Goal: Information Seeking & Learning: Learn about a topic

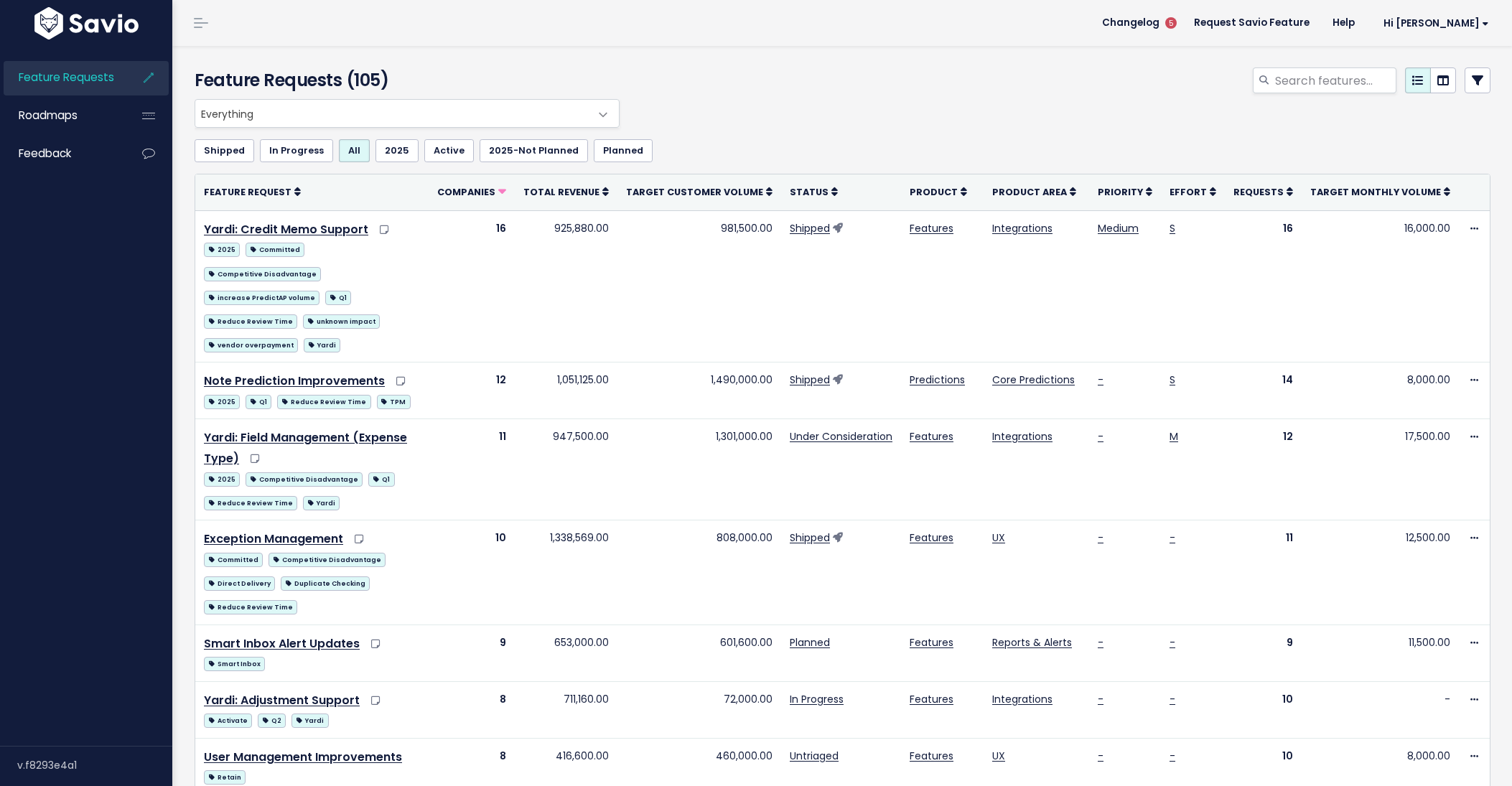
drag, startPoint x: 80, startPoint y: 147, endPoint x: 219, endPoint y: 184, distance: 143.8
click at [80, 147] on link "Feedback" at bounding box center [62, 154] width 115 height 33
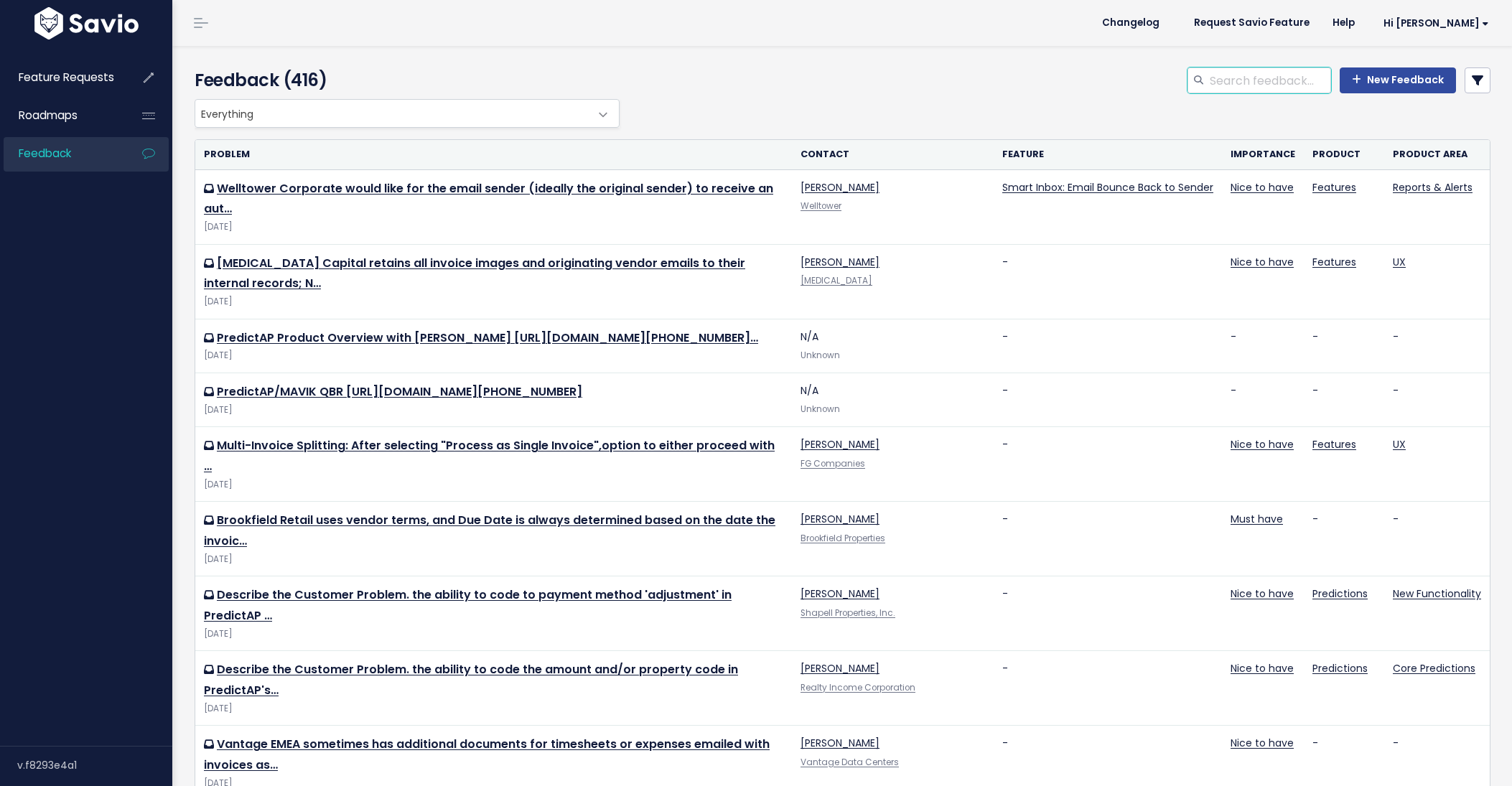
click at [1241, 80] on input "search" at bounding box center [1270, 80] width 123 height 26
type input "[PERSON_NAME] way"
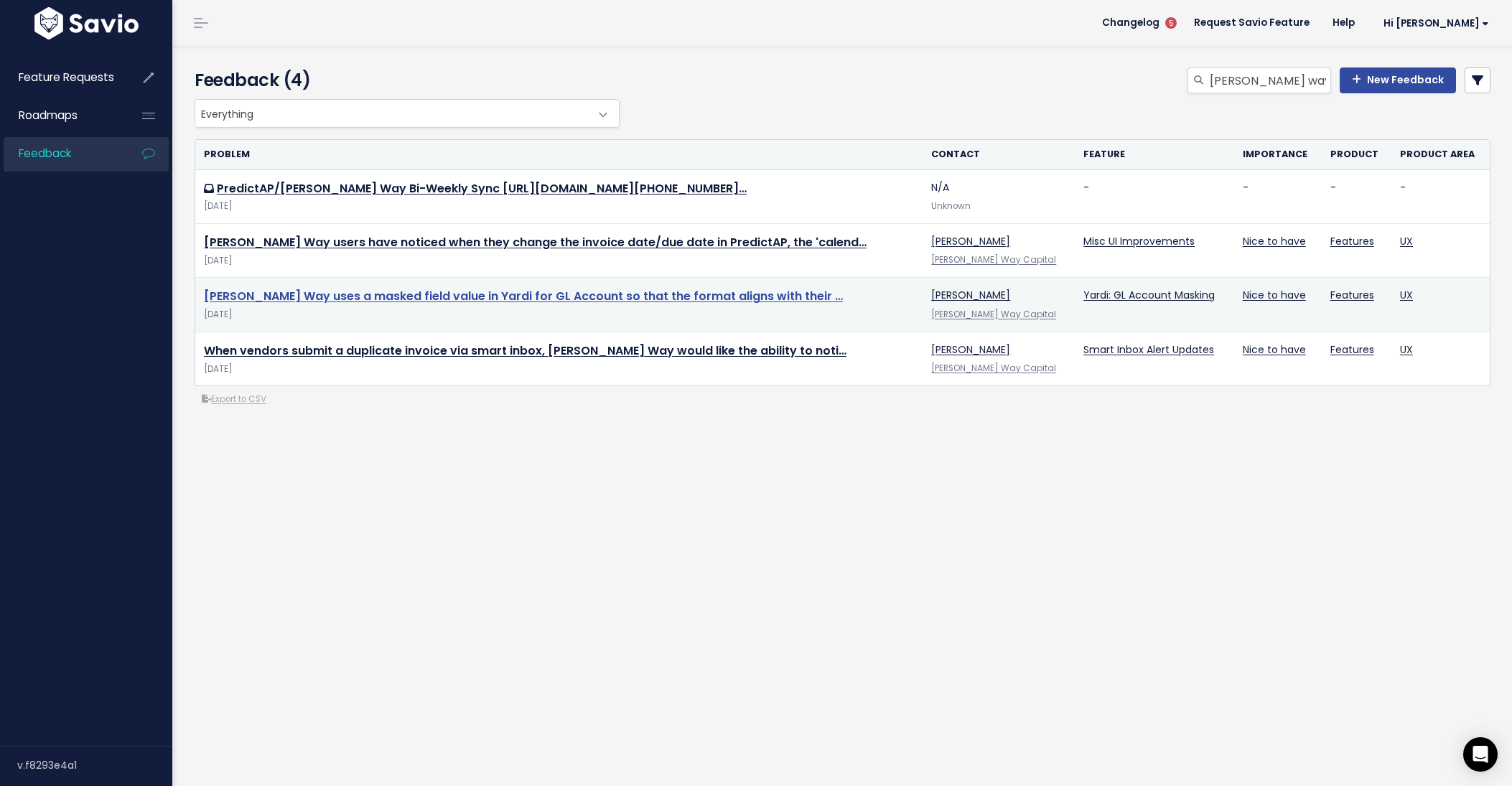
click at [442, 298] on link "[PERSON_NAME] Way uses a masked field value in Yardi for GL Account so that the…" at bounding box center [523, 296] width 639 height 17
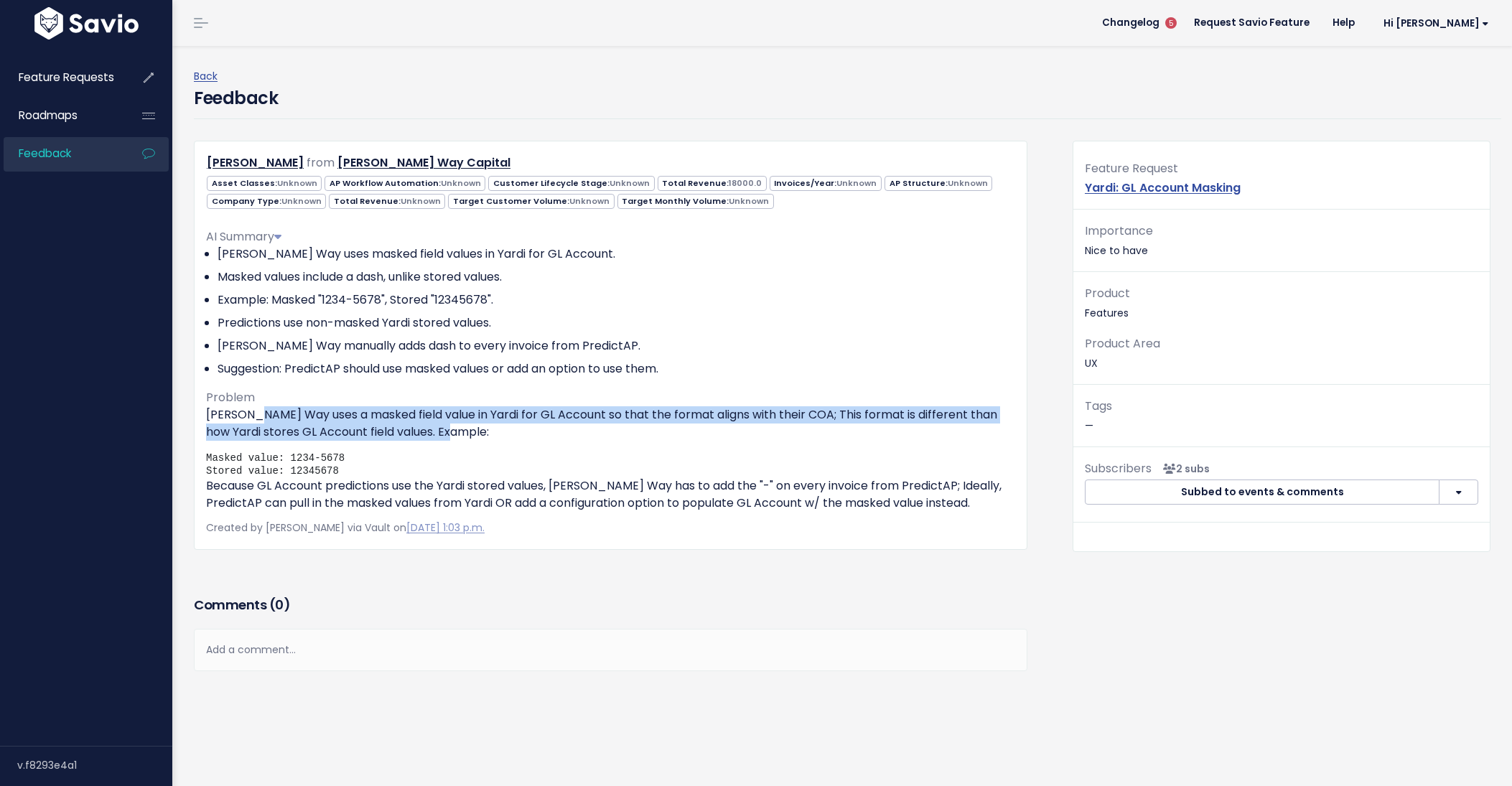
drag, startPoint x: 265, startPoint y: 417, endPoint x: 672, endPoint y: 433, distance: 407.3
click at [672, 433] on p "Hawkins Way uses a masked field value in Yardi for GL Account so that the forma…" at bounding box center [610, 424] width 809 height 35
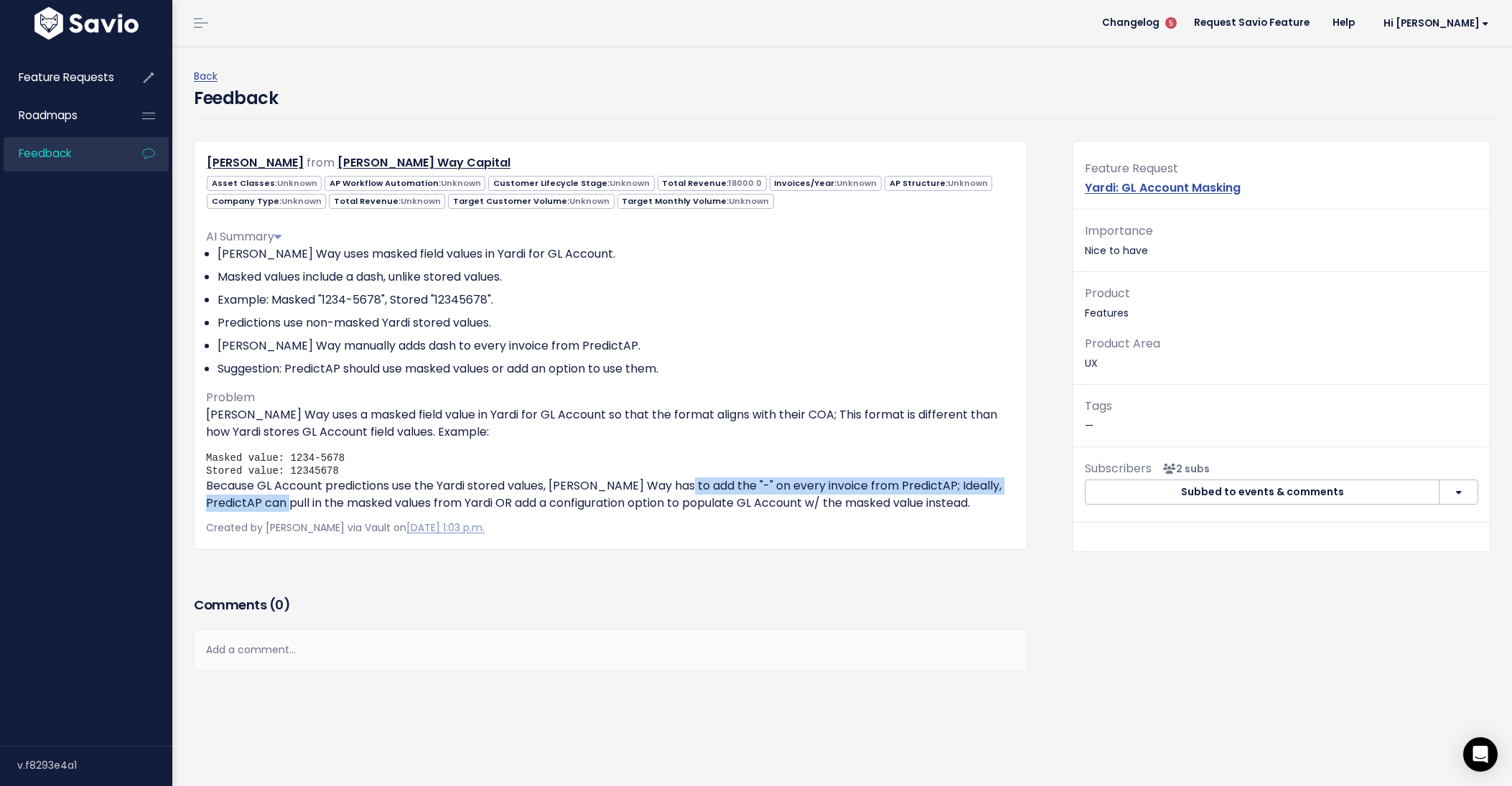
drag, startPoint x: 318, startPoint y: 496, endPoint x: 687, endPoint y: 488, distance: 369.1
click at [687, 488] on p "Because GL Account predictions use the Yardi stored values, Hawkins Way has to …" at bounding box center [610, 495] width 809 height 35
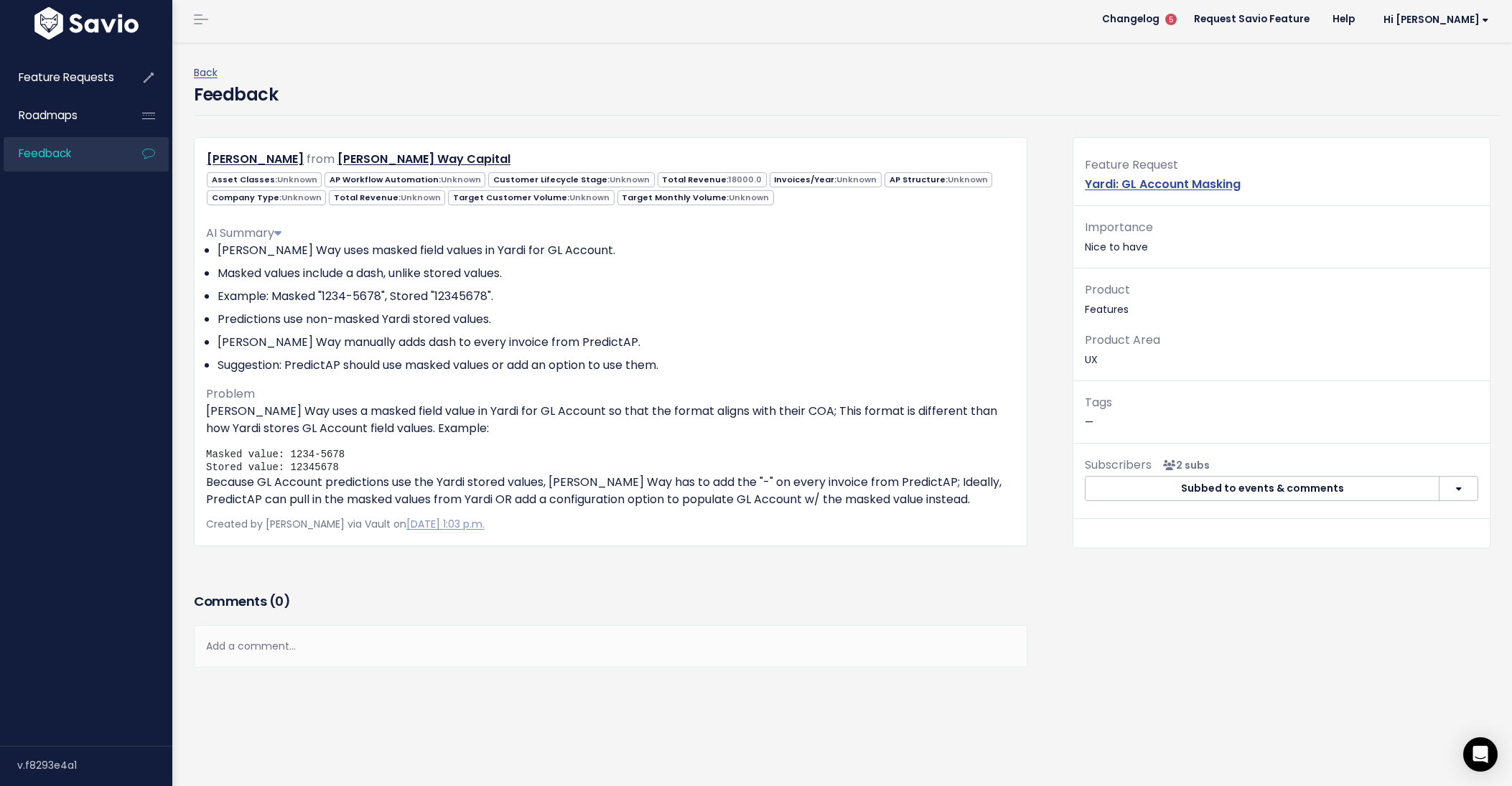
click at [533, 492] on p "Because GL Account predictions use the Yardi stored values, Hawkins Way has to …" at bounding box center [610, 491] width 809 height 35
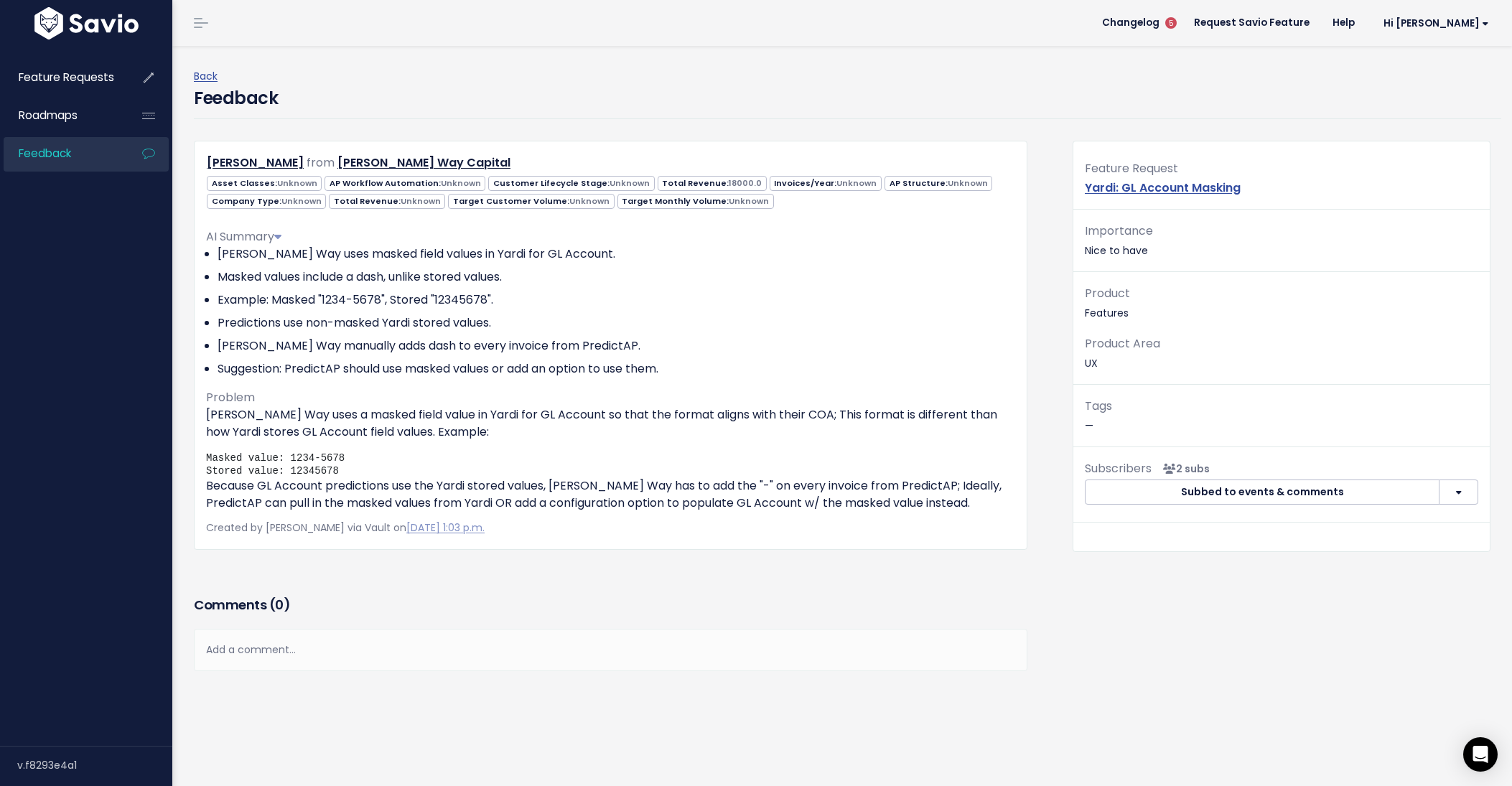
scroll to position [2, 0]
click at [1217, 184] on link "Yardi: GL Account Masking" at bounding box center [1162, 186] width 155 height 17
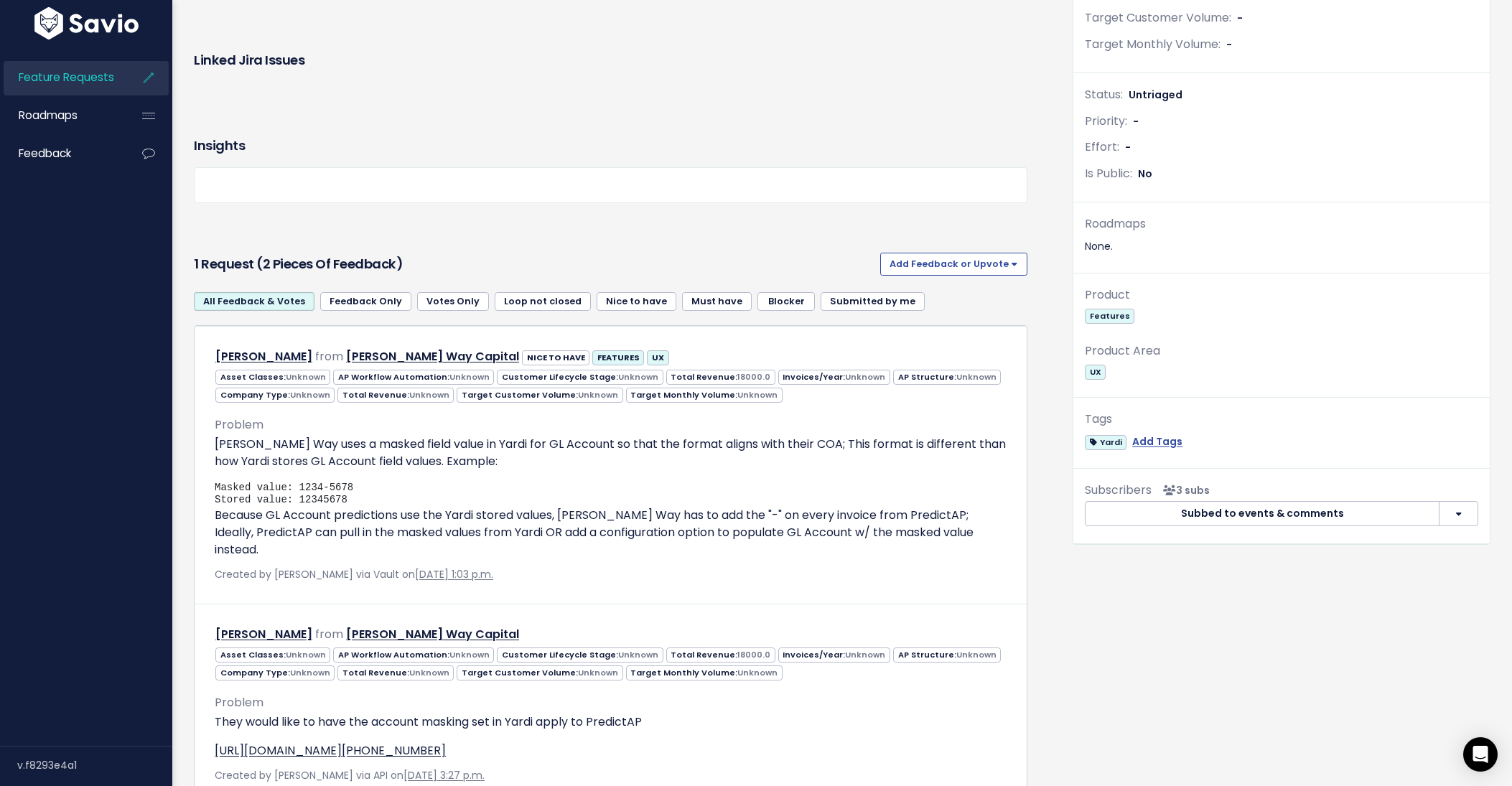
scroll to position [435, 0]
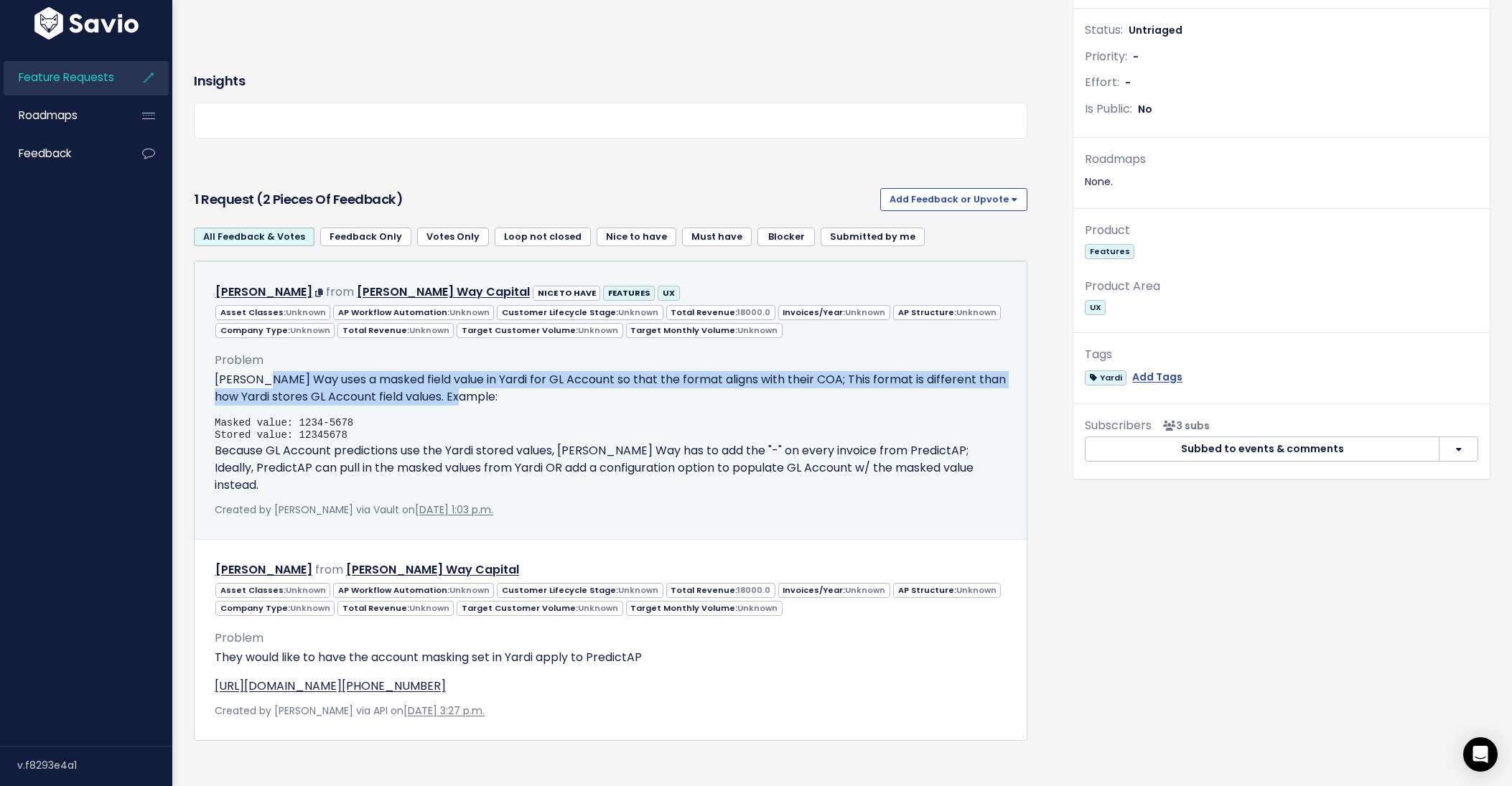
drag, startPoint x: 339, startPoint y: 384, endPoint x: 644, endPoint y: 397, distance: 305.3
click at [644, 397] on p "Hawkins Way uses a masked field value in Yardi for GL Account so that the forma…" at bounding box center [610, 388] width 792 height 35
drag, startPoint x: 421, startPoint y: 396, endPoint x: 295, endPoint y: 378, distance: 127.3
click at [295, 378] on p "Hawkins Way uses a masked field value in Yardi for GL Account so that the forma…" at bounding box center [610, 388] width 792 height 35
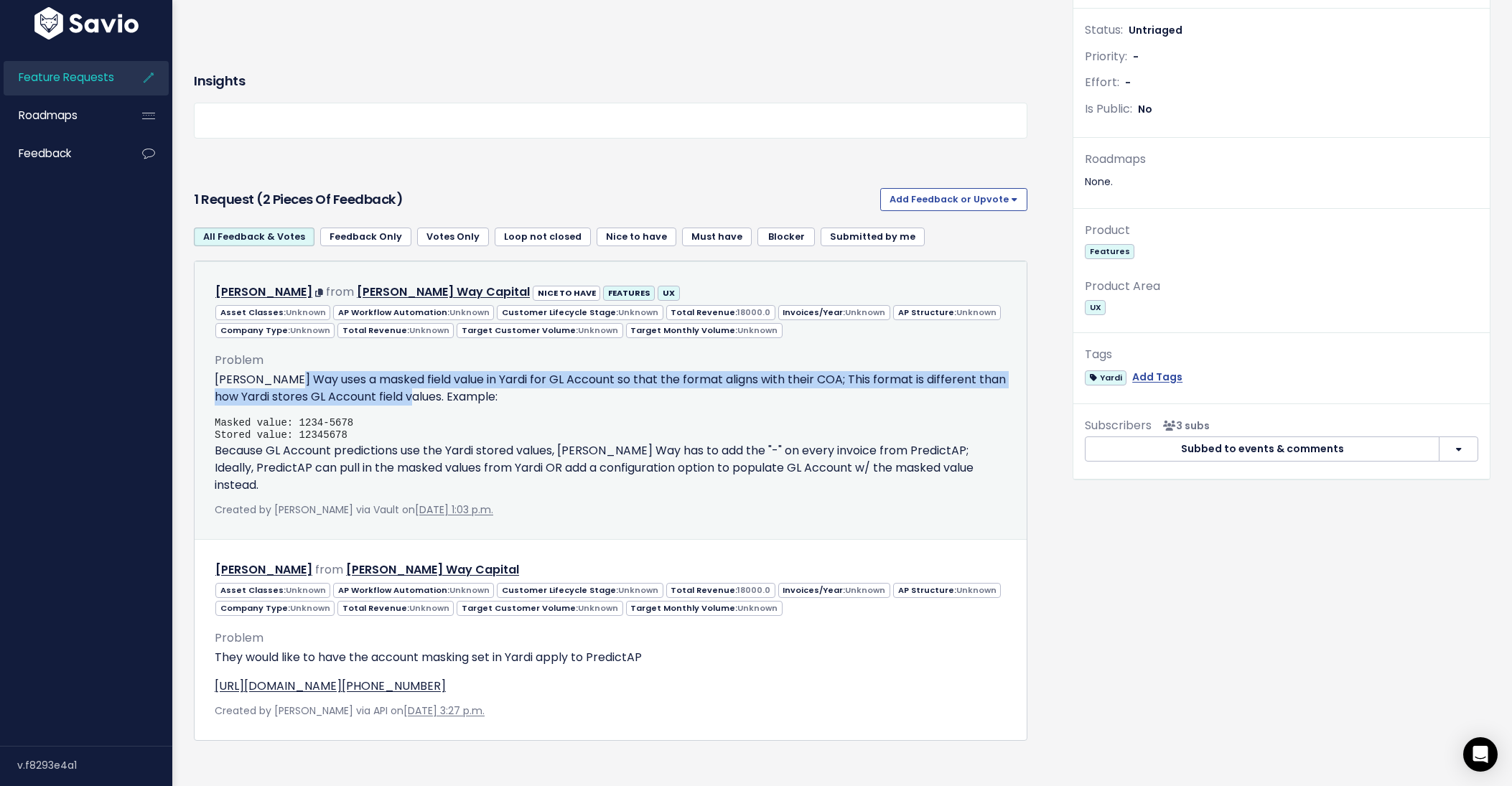
scroll to position [434, 0]
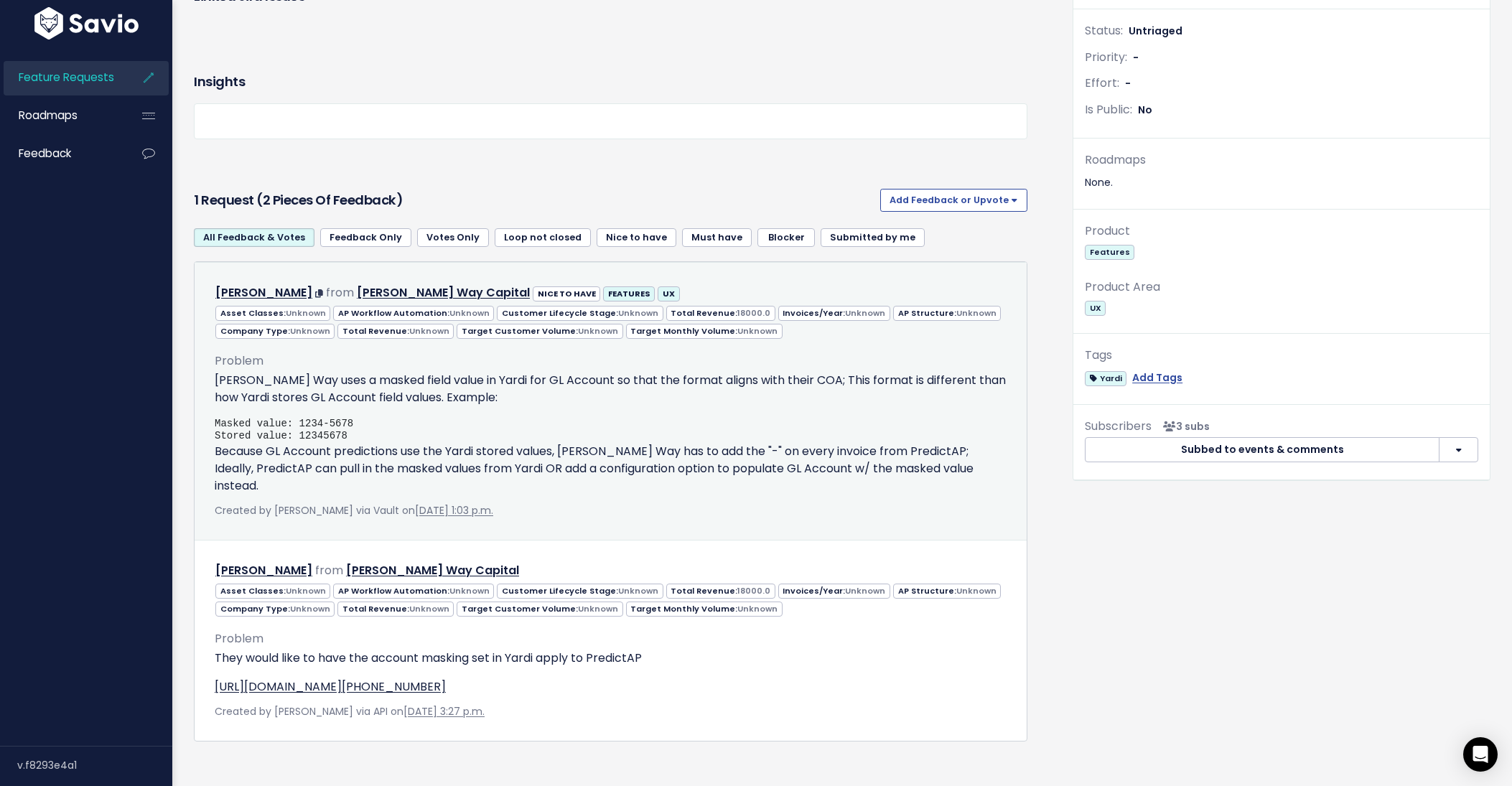
click at [327, 465] on p "Because GL Account predictions use the Yardi stored values, Hawkins Way has to …" at bounding box center [610, 468] width 792 height 51
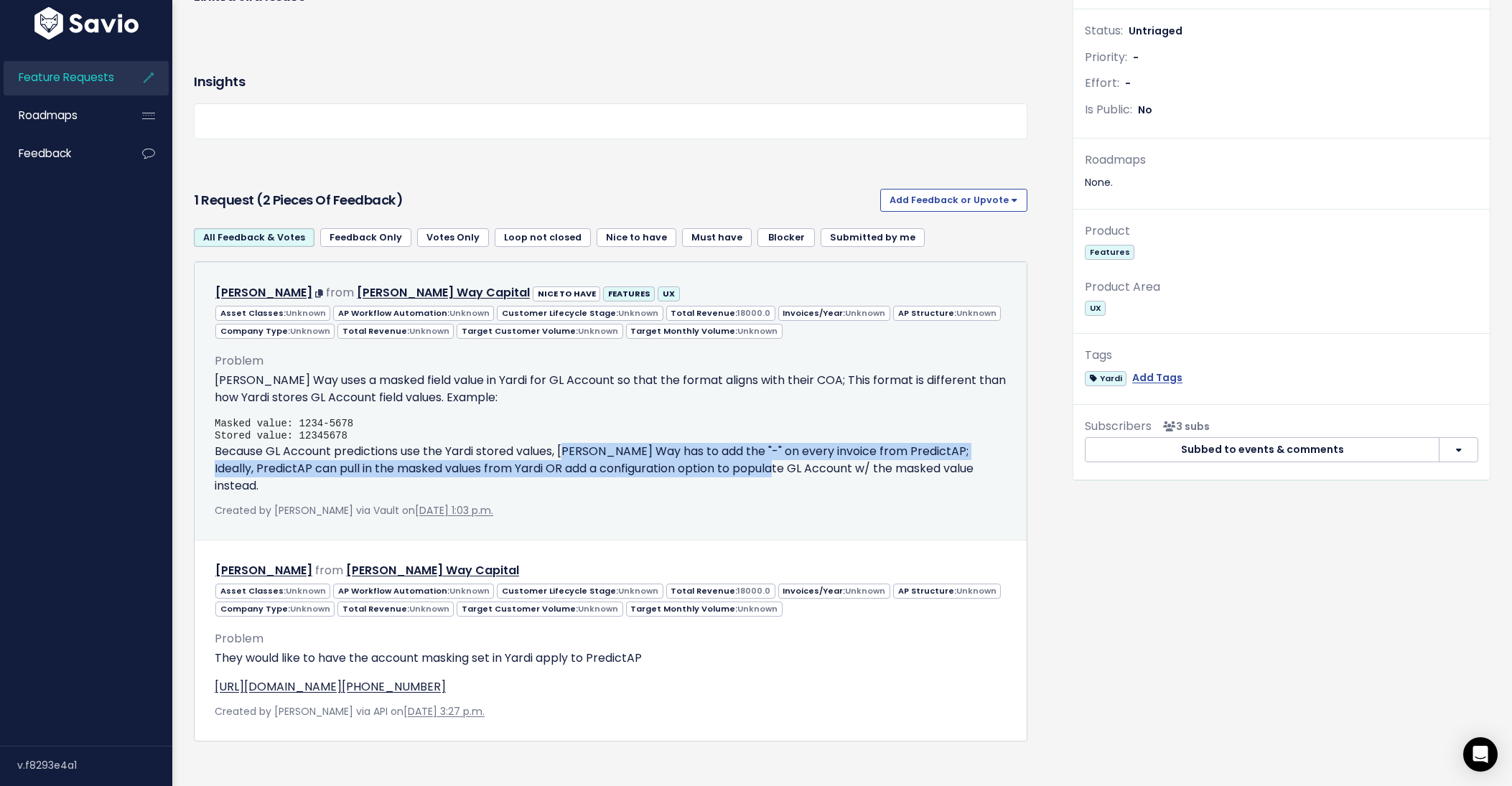
drag, startPoint x: 568, startPoint y: 449, endPoint x: 773, endPoint y: 462, distance: 205.4
click at [773, 462] on p "Because GL Account predictions use the Yardi stored values, Hawkins Way has to …" at bounding box center [610, 468] width 792 height 51
click at [772, 459] on p "Because GL Account predictions use the Yardi stored values, Hawkins Way has to …" at bounding box center [610, 468] width 792 height 51
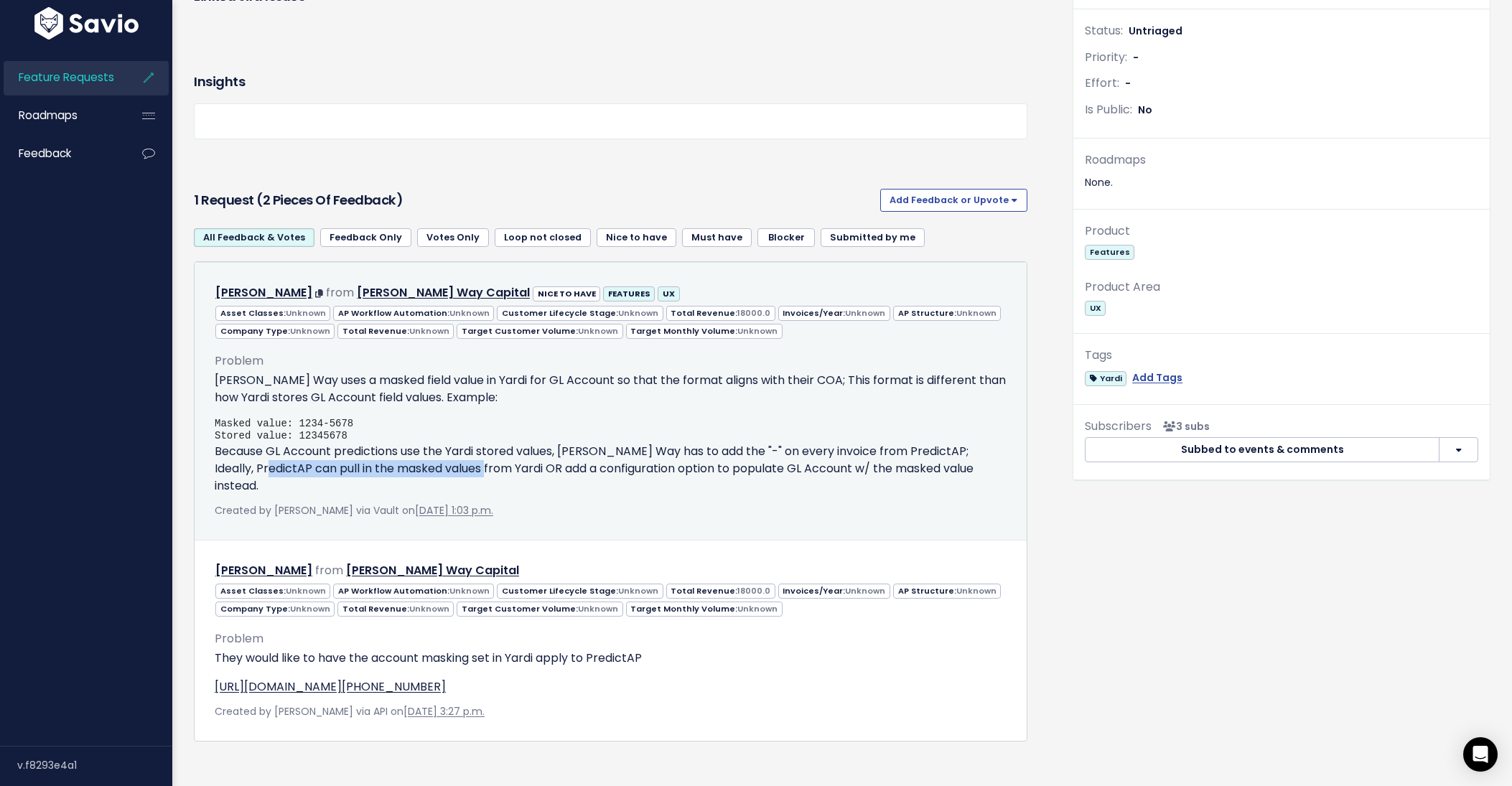
drag, startPoint x: 260, startPoint y: 470, endPoint x: 480, endPoint y: 466, distance: 220.0
click at [480, 466] on p "Because GL Account predictions use the Yardi stored values, Hawkins Way has to …" at bounding box center [610, 468] width 792 height 51
drag, startPoint x: 281, startPoint y: 465, endPoint x: 820, endPoint y: 468, distance: 539.0
click at [820, 468] on p "Because GL Account predictions use the Yardi stored values, Hawkins Way has to …" at bounding box center [610, 468] width 792 height 51
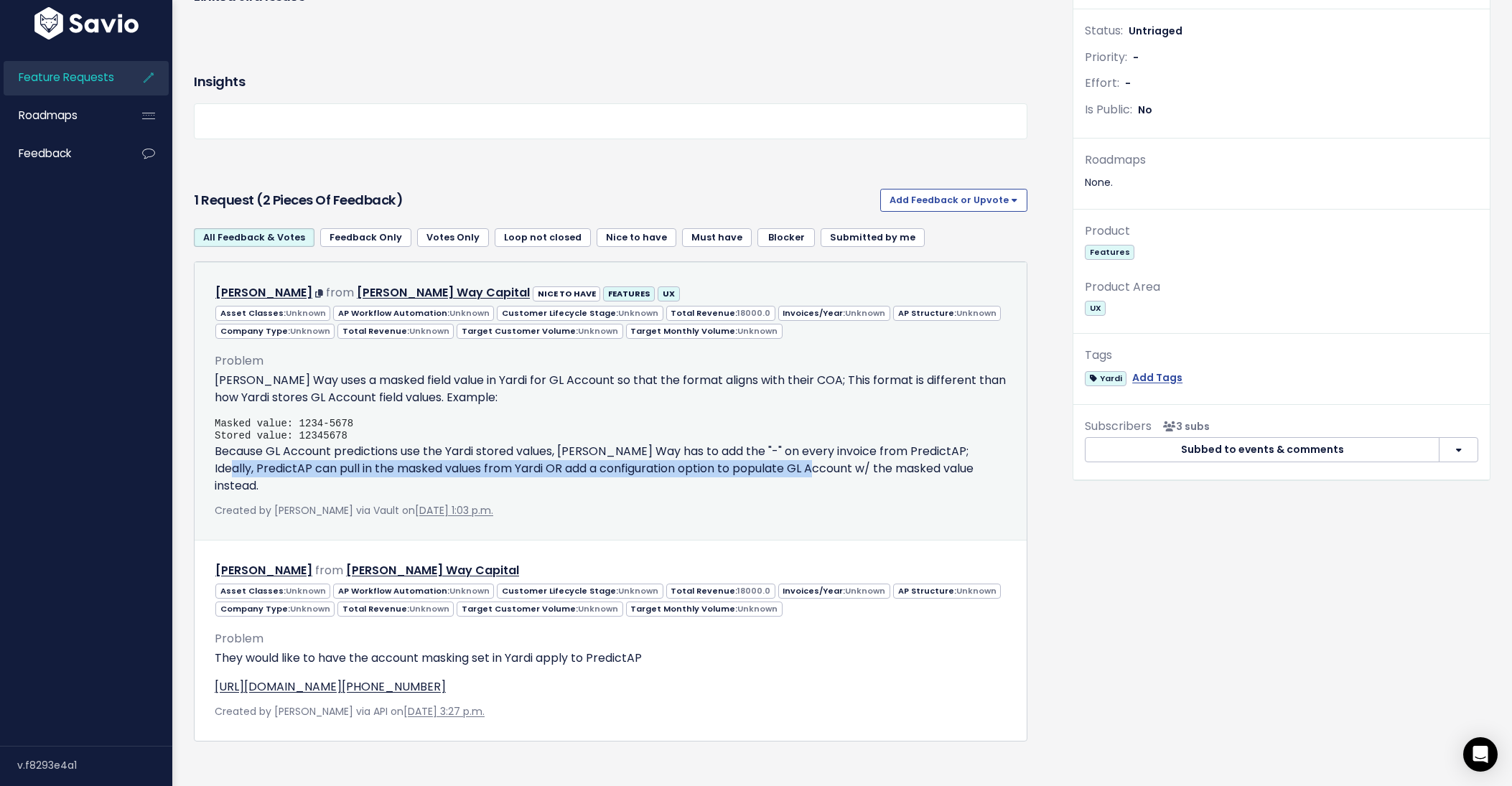
click at [820, 468] on p "Because GL Account predictions use the Yardi stored values, Hawkins Way has to …" at bounding box center [610, 468] width 792 height 51
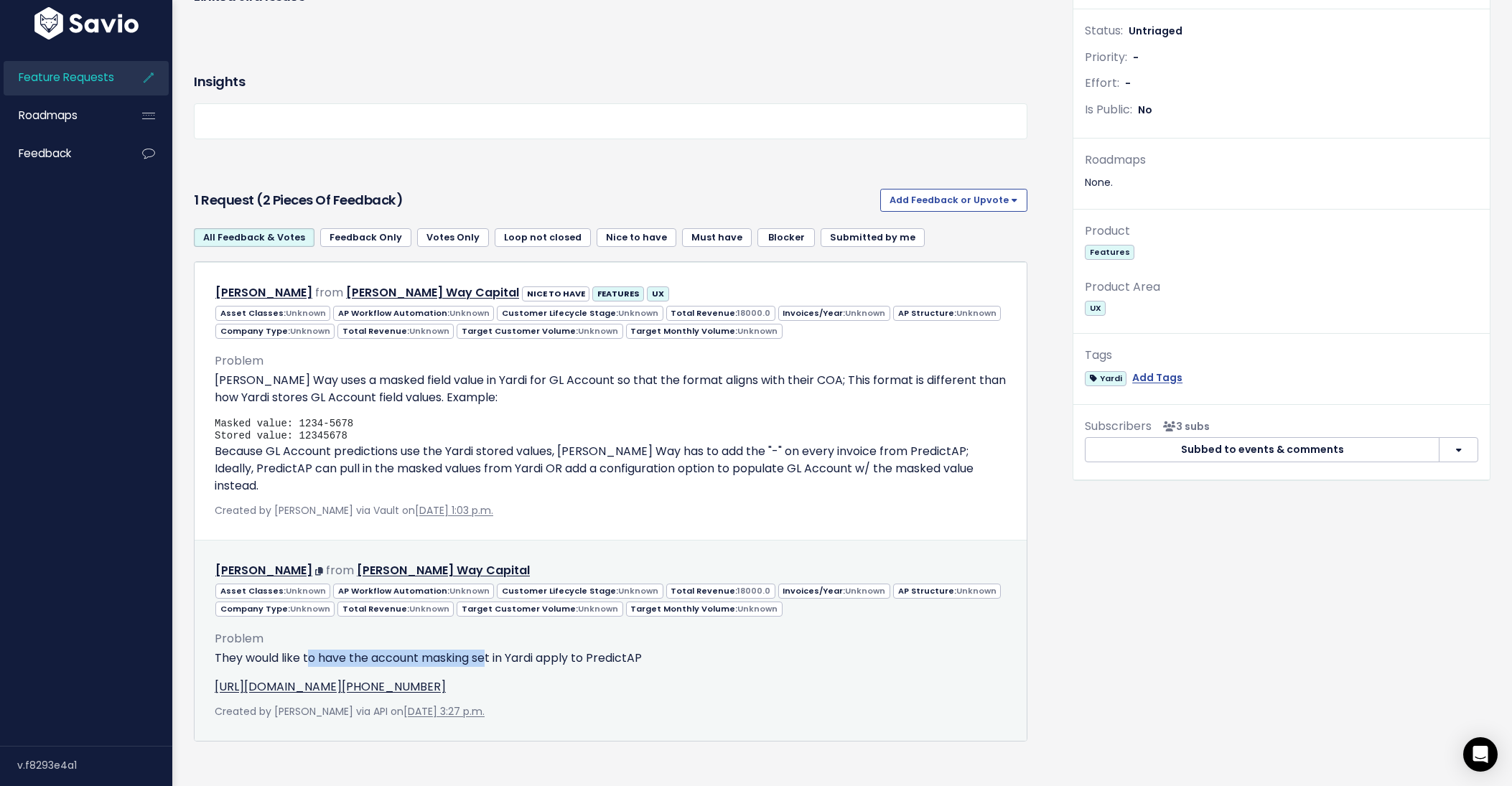
drag, startPoint x: 311, startPoint y: 644, endPoint x: 490, endPoint y: 645, distance: 179.0
click at [490, 649] on p "They would like to have the account masking set in Yardi apply to PredictAP" at bounding box center [610, 658] width 792 height 17
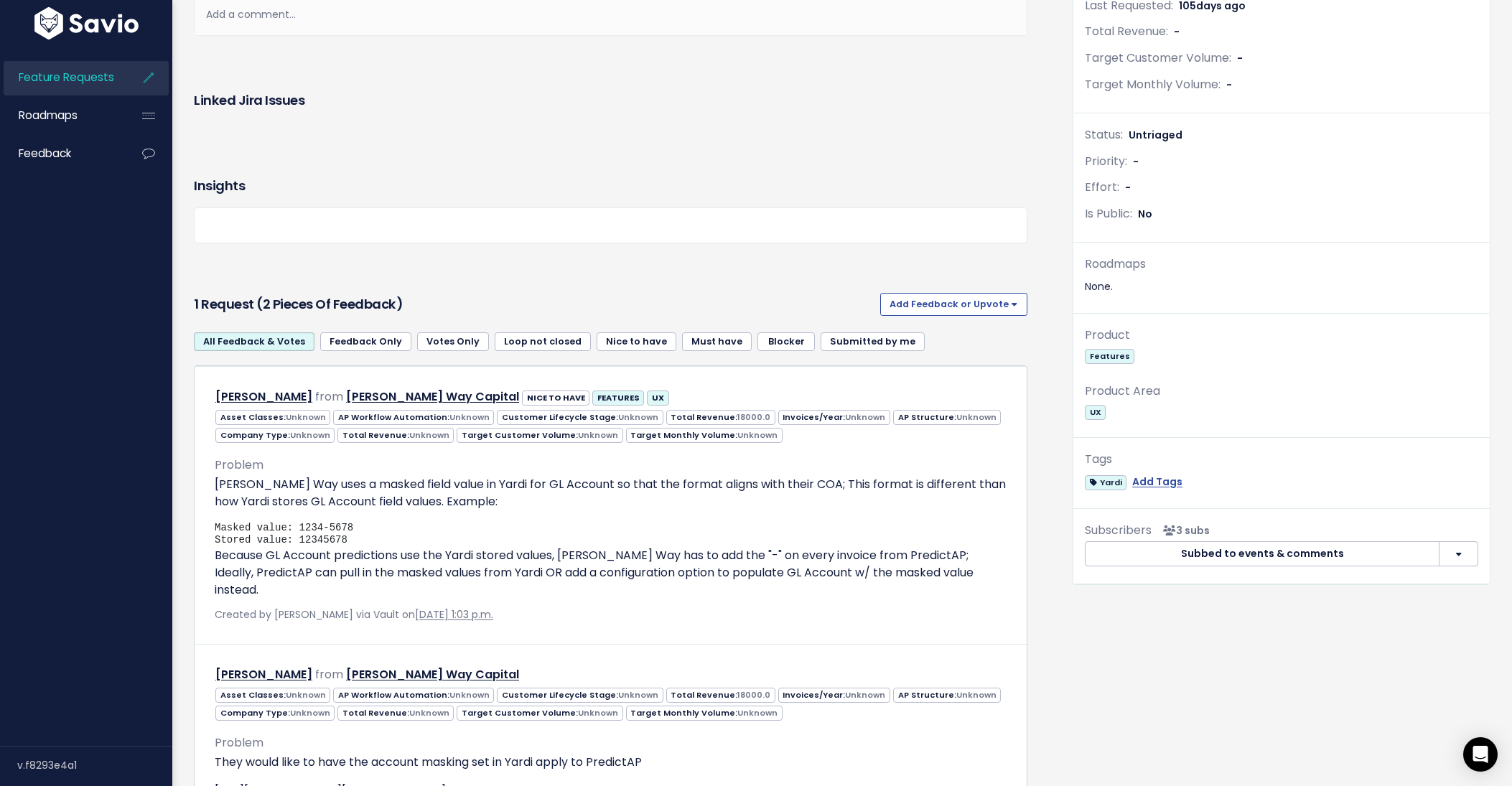
scroll to position [435, 0]
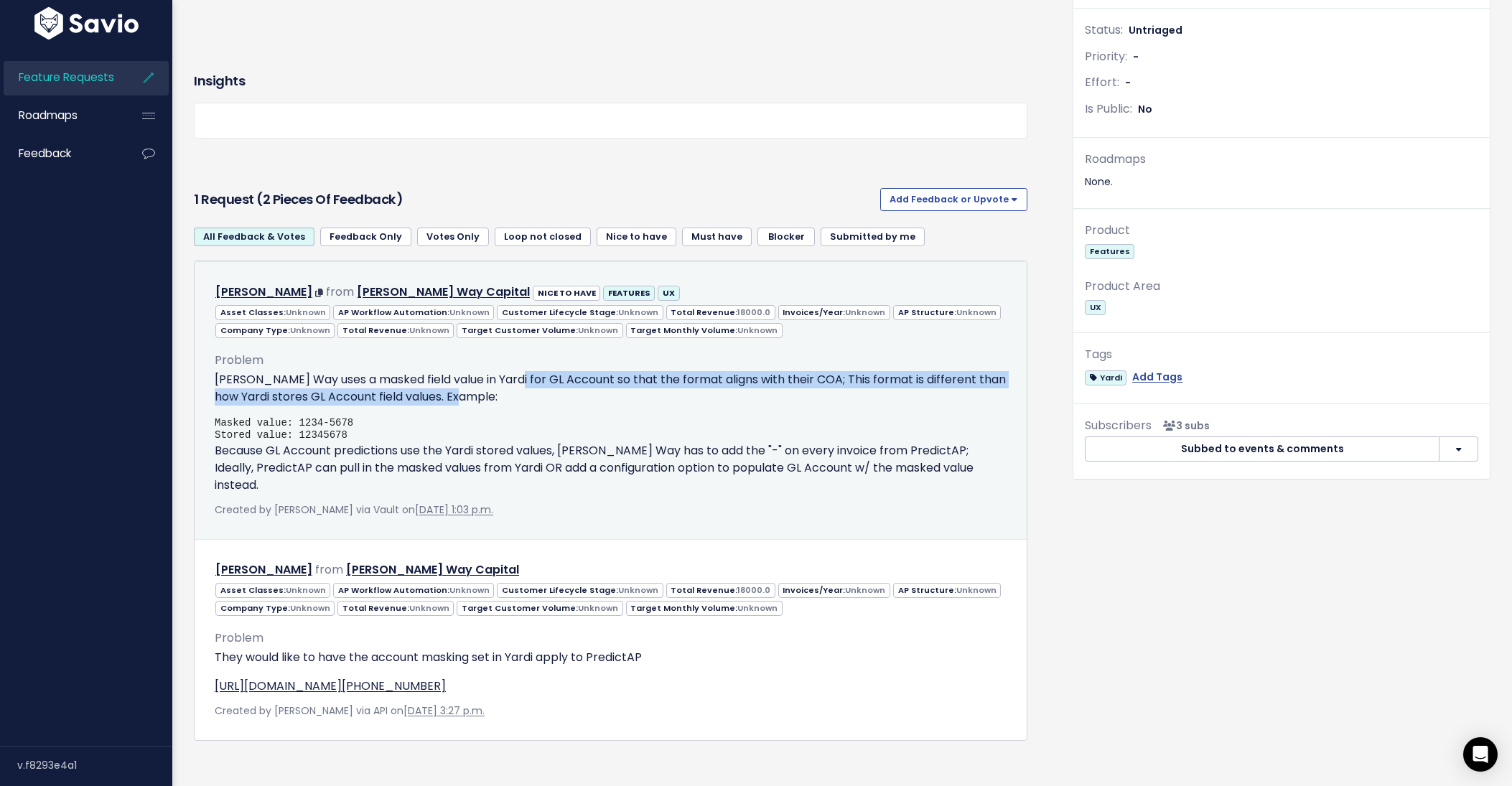
drag, startPoint x: 510, startPoint y: 380, endPoint x: 845, endPoint y: 391, distance: 335.2
click at [845, 391] on p "Hawkins Way uses a masked field value in Yardi for GL Account so that the forma…" at bounding box center [610, 388] width 792 height 35
click at [397, 392] on p "Hawkins Way uses a masked field value in Yardi for GL Account so that the forma…" at bounding box center [610, 388] width 792 height 35
drag, startPoint x: 416, startPoint y: 393, endPoint x: 333, endPoint y: 385, distance: 83.4
click at [333, 385] on p "Hawkins Way uses a masked field value in Yardi for GL Account so that the forma…" at bounding box center [610, 388] width 792 height 35
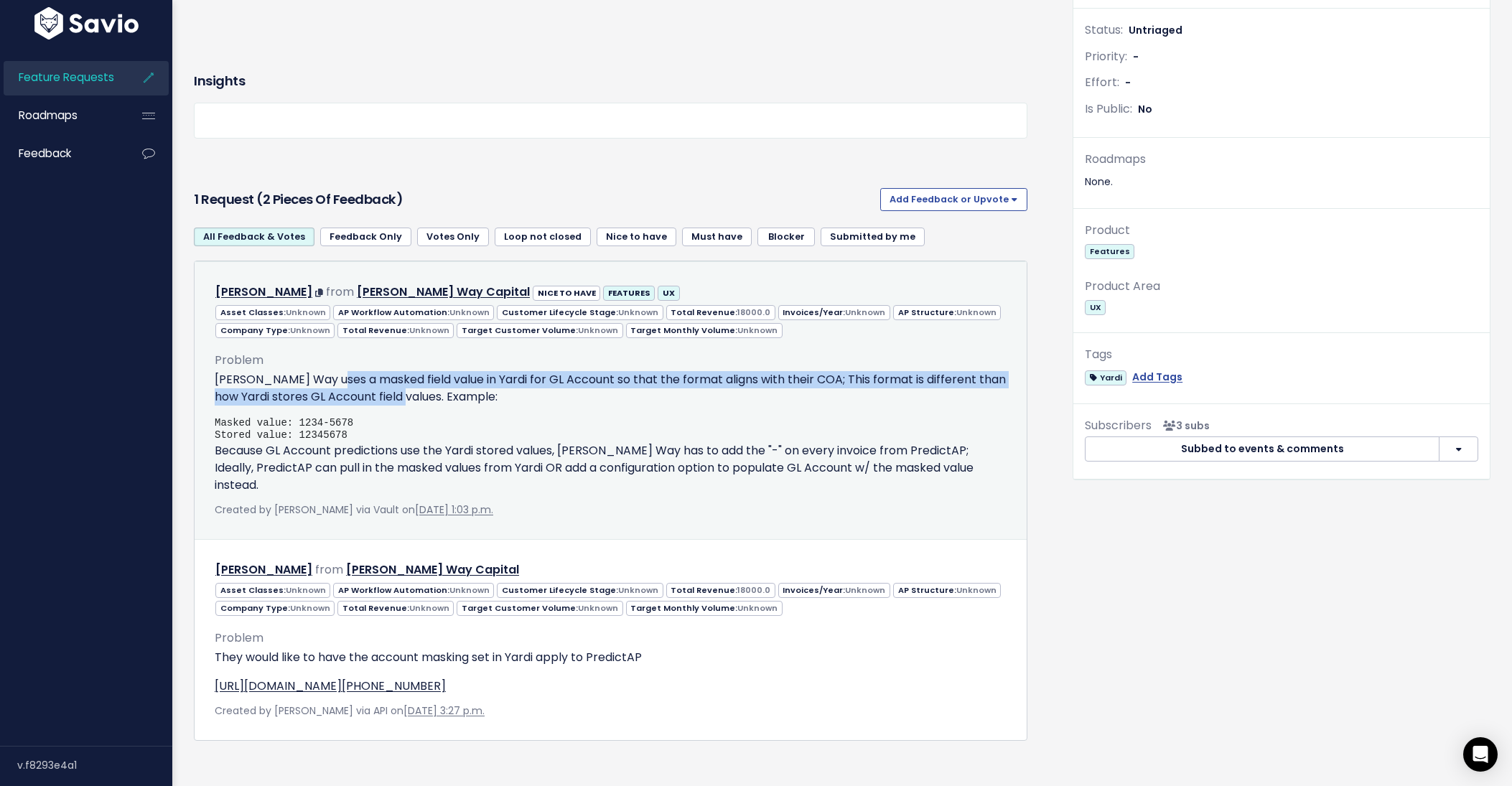
copy p "masked field value in Yardi for GL Account so that the format aligns with their…"
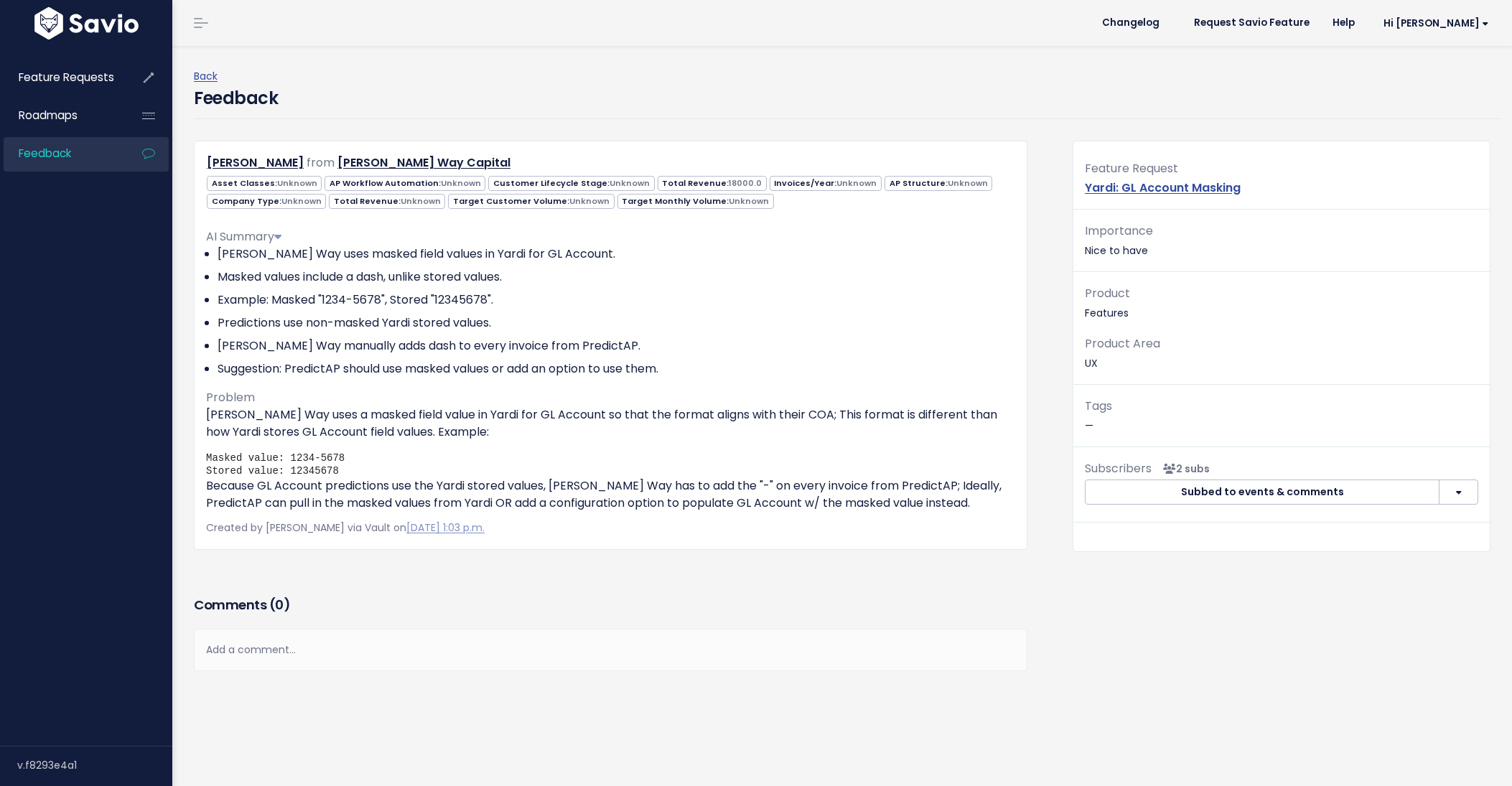
scroll to position [2, 0]
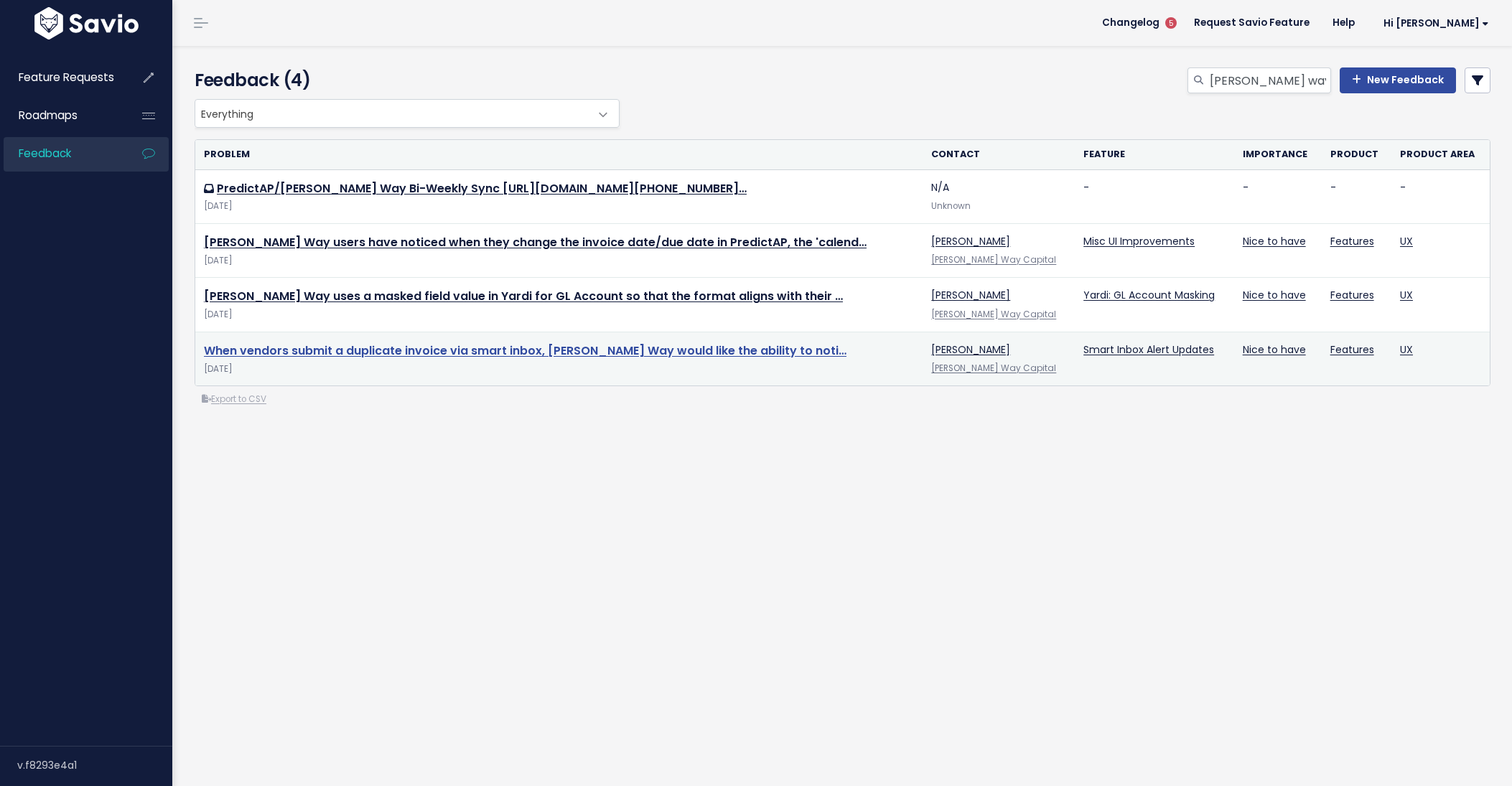
click at [457, 350] on link "When vendors submit a duplicate invoice via smart inbox, [PERSON_NAME] Way woul…" at bounding box center [525, 350] width 642 height 17
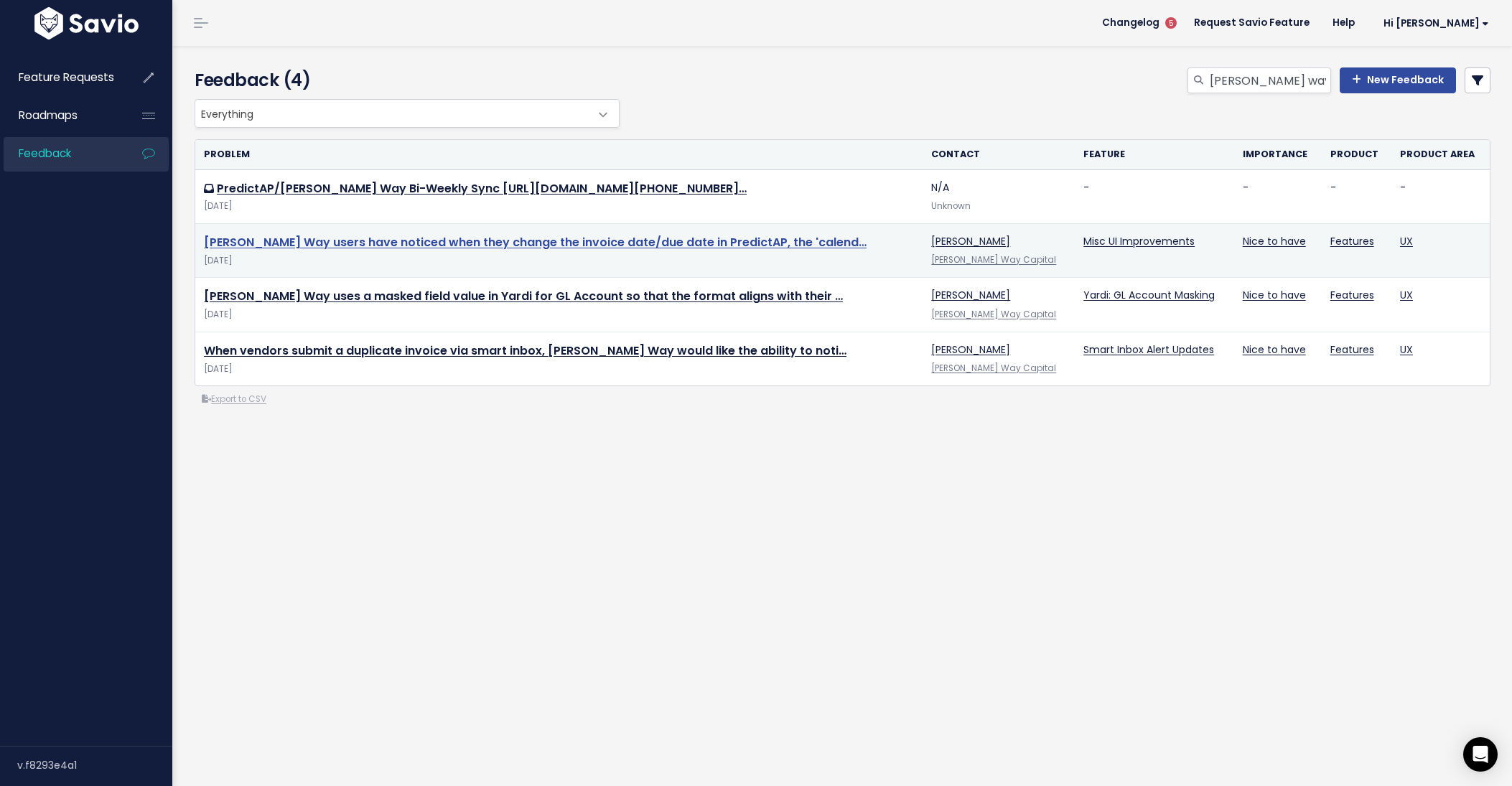
click at [321, 245] on link "Hawkins Way users have noticed when they change the invoice date/due date in Pr…" at bounding box center [535, 242] width 663 height 17
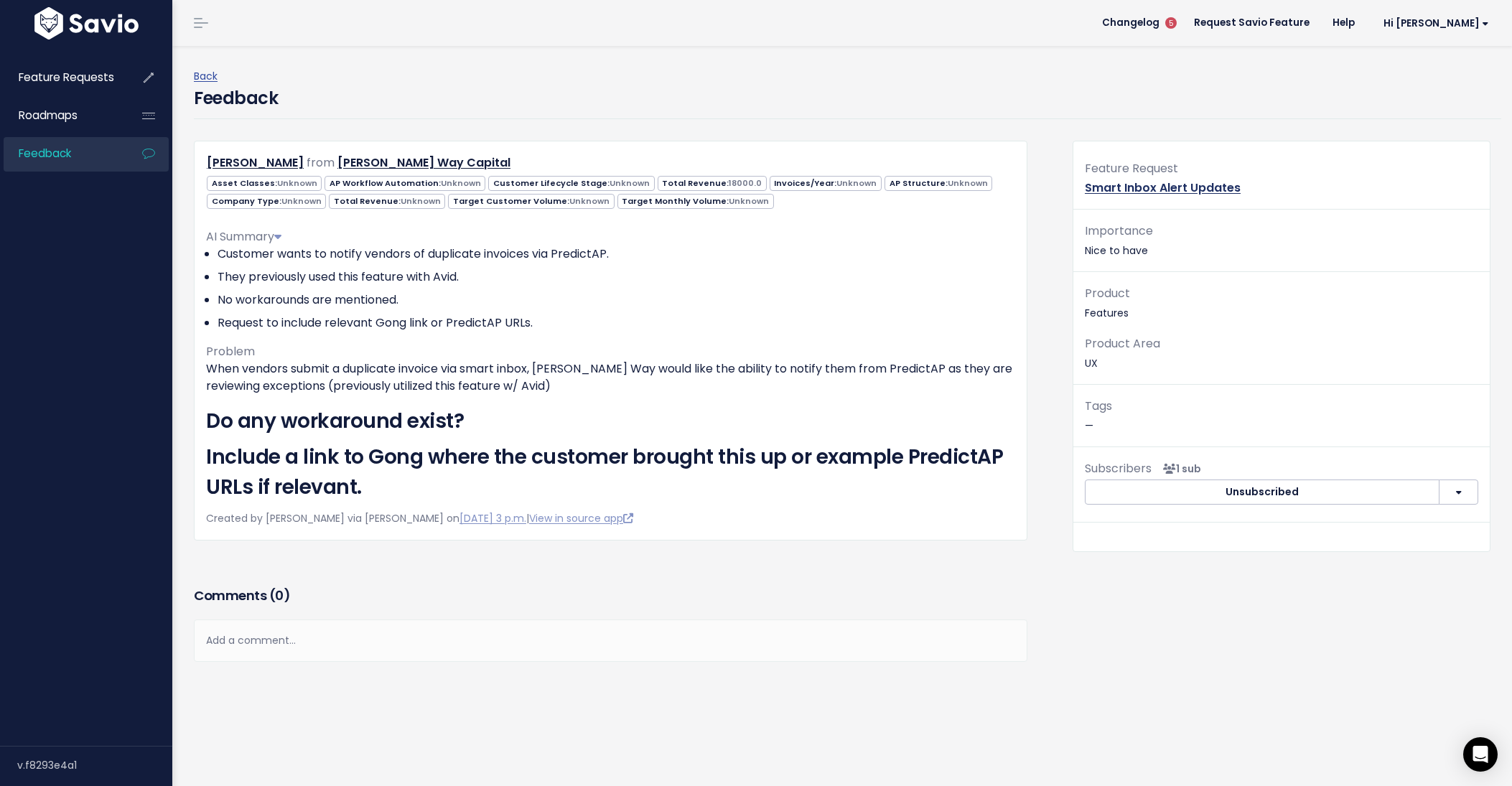
click at [1150, 187] on link "Smart Inbox Alert Updates" at bounding box center [1162, 187] width 155 height 17
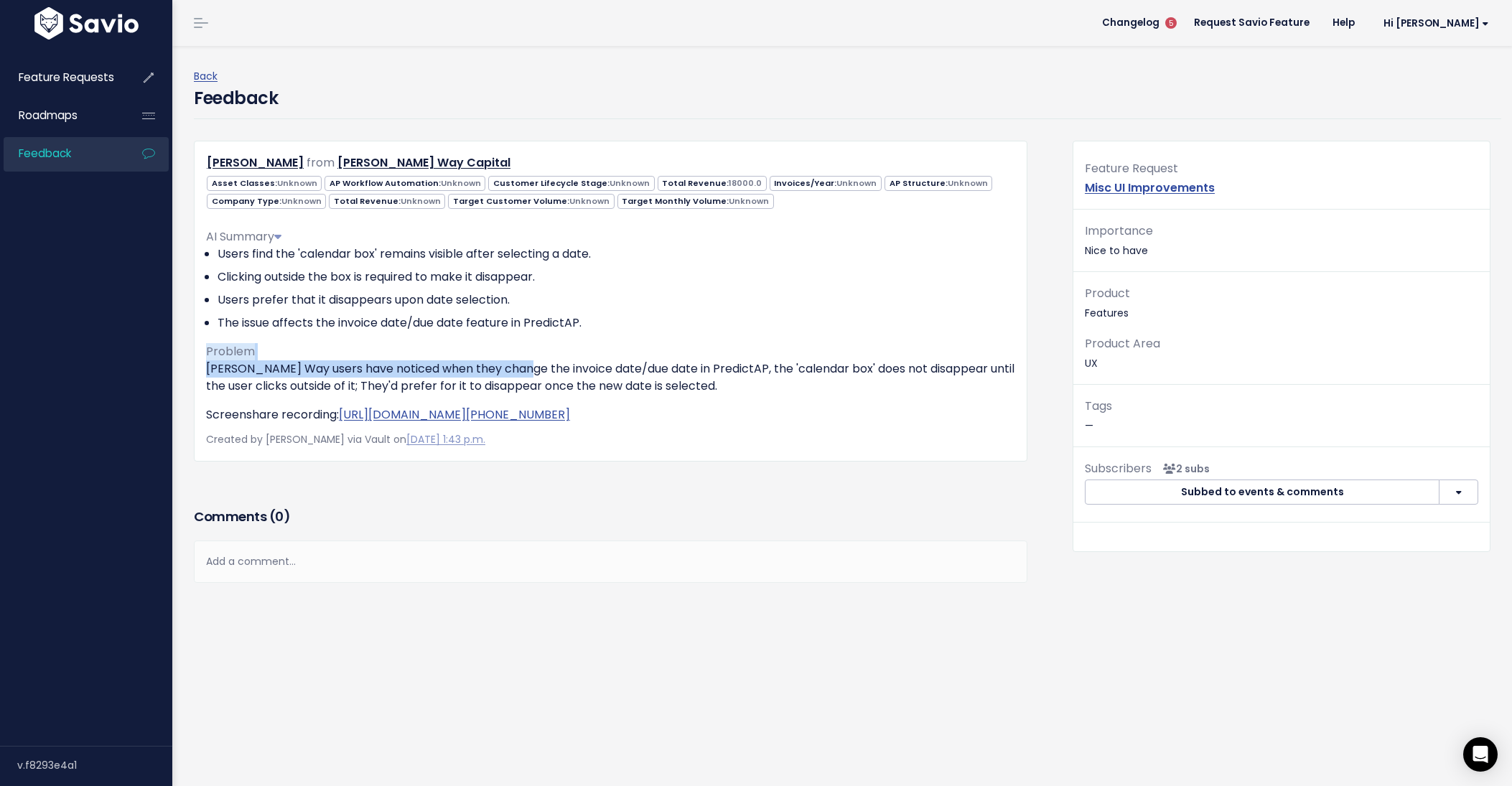
drag, startPoint x: 326, startPoint y: 360, endPoint x: 522, endPoint y: 365, distance: 196.1
click at [522, 365] on div "AI Summary Users find the 'calendar box' remains visible after selecting a date…" at bounding box center [610, 320] width 809 height 207
click at [522, 365] on p "[PERSON_NAME] Way users have noticed when they change the invoice date/due date…" at bounding box center [610, 378] width 809 height 35
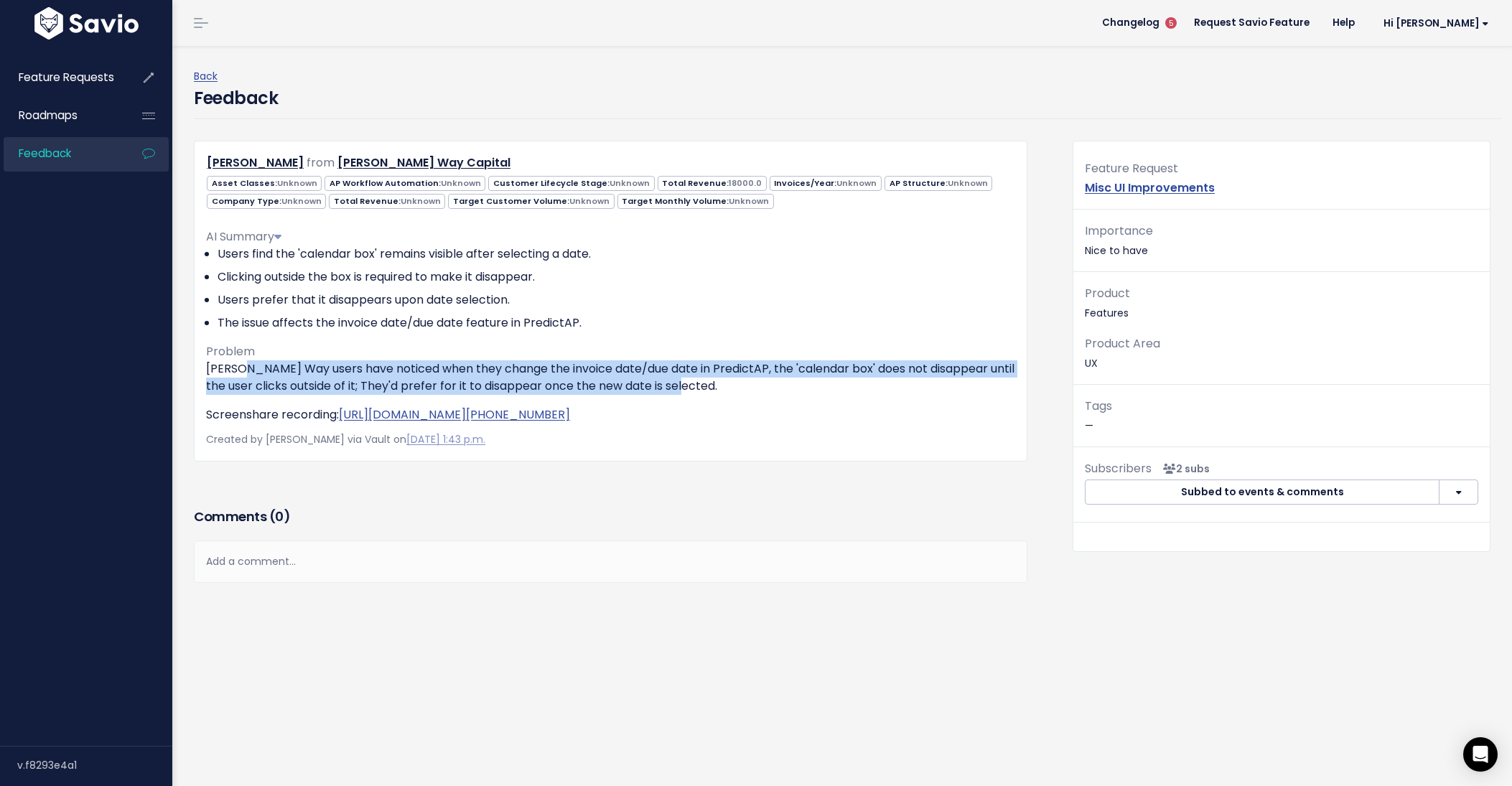
drag, startPoint x: 249, startPoint y: 368, endPoint x: 739, endPoint y: 384, distance: 490.3
click at [739, 384] on p "[PERSON_NAME] Way users have noticed when they change the invoice date/due date…" at bounding box center [610, 378] width 809 height 35
click at [665, 384] on p "[PERSON_NAME] Way users have noticed when they change the invoice date/due date…" at bounding box center [610, 378] width 809 height 35
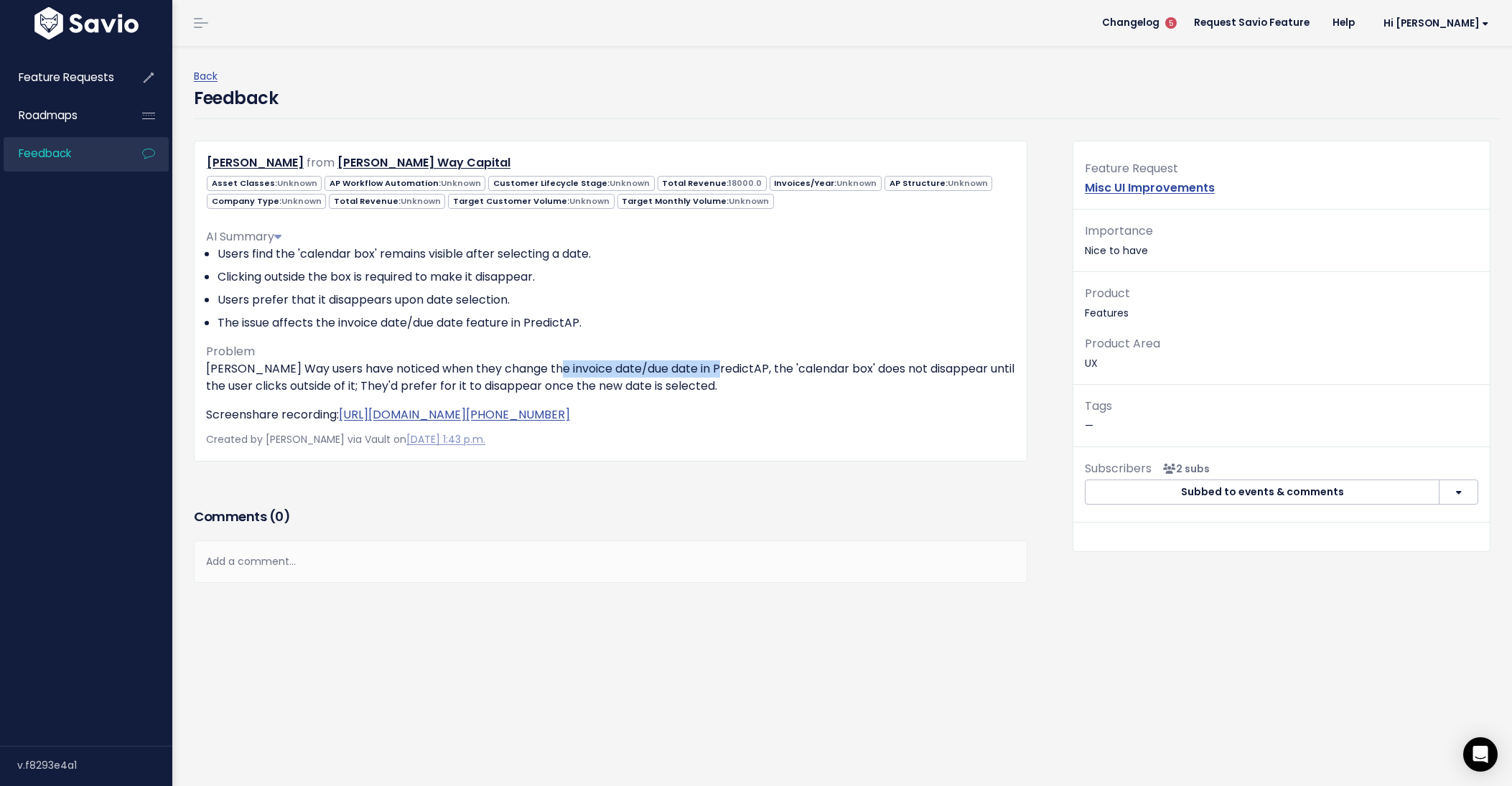
drag, startPoint x: 552, startPoint y: 370, endPoint x: 711, endPoint y: 377, distance: 159.2
click at [711, 377] on p "[PERSON_NAME] Way users have noticed when they change the invoice date/due date…" at bounding box center [610, 378] width 809 height 35
click at [638, 377] on p "[PERSON_NAME] Way users have noticed when they change the invoice date/due date…" at bounding box center [610, 378] width 809 height 35
click at [488, 380] on p "[PERSON_NAME] Way users have noticed when they change the invoice date/due date…" at bounding box center [610, 378] width 809 height 35
